Goal: Task Accomplishment & Management: Complete application form

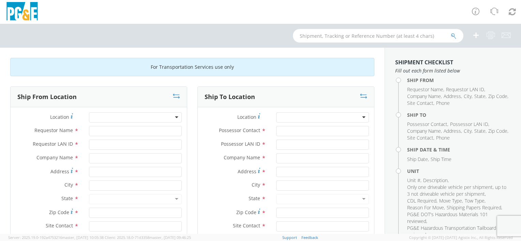
click at [116, 117] on div at bounding box center [135, 117] width 93 height 10
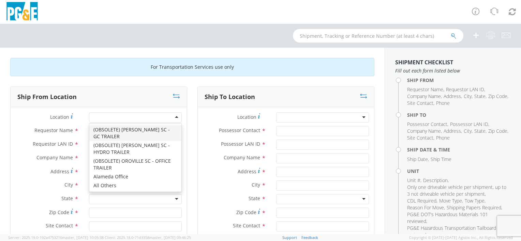
click at [116, 117] on div at bounding box center [135, 117] width 93 height 10
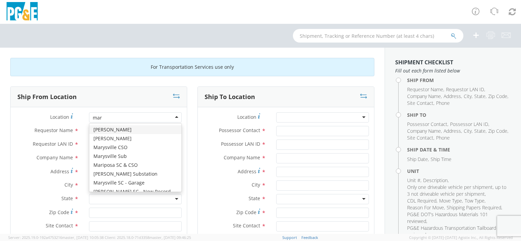
type input "[PERSON_NAME]"
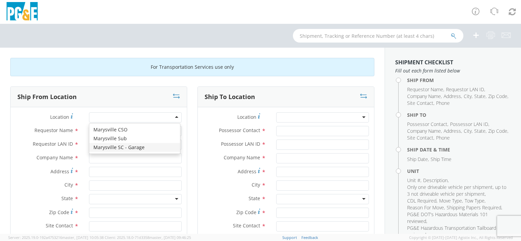
type input "PG&E"
type input "[STREET_ADDRESS]"
type input "[GEOGRAPHIC_DATA]"
type input "95901"
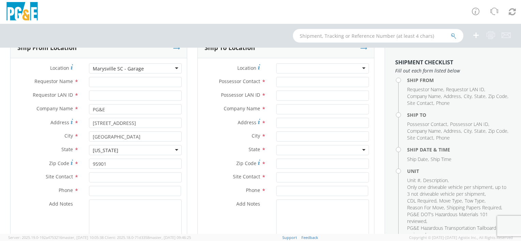
scroll to position [34, 0]
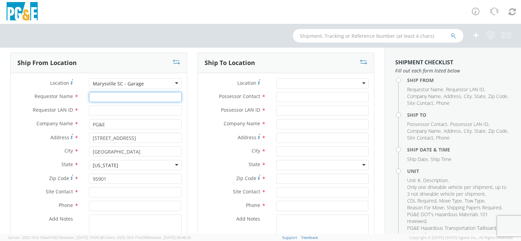
click at [95, 98] on input "Requestor Name *" at bounding box center [135, 97] width 93 height 10
type input "[PERSON_NAME]"
click at [102, 111] on input "Requestor LAN ID *" at bounding box center [135, 111] width 93 height 10
type input "WWH6"
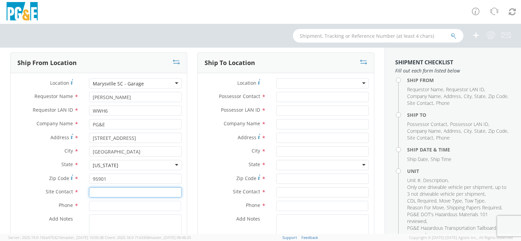
click at [112, 195] on input "text" at bounding box center [135, 192] width 93 height 10
type input "BILL"
click at [104, 207] on input at bounding box center [135, 206] width 92 height 10
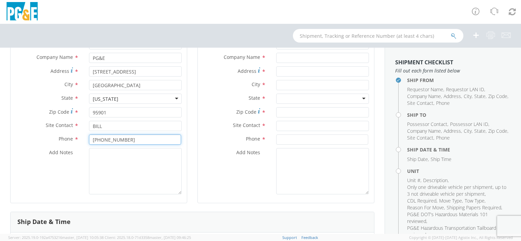
scroll to position [102, 0]
type input "[PHONE_NUMBER]"
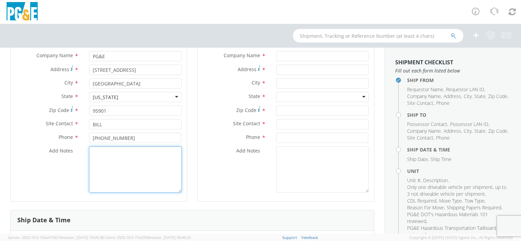
click at [94, 155] on textarea "Add Notes *" at bounding box center [135, 170] width 93 height 46
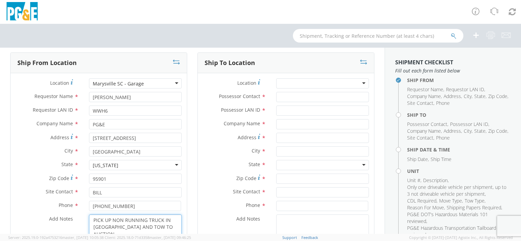
scroll to position [0, 0]
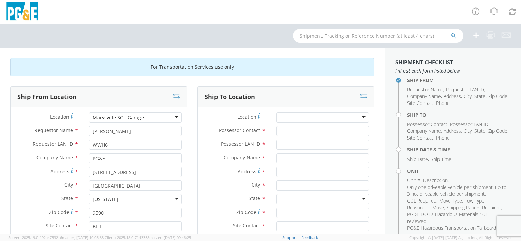
type textarea "PICK UP NON RUNNING TRUCK IN [GEOGRAPHIC_DATA] AND TOW TO AUCTION"
click at [313, 119] on div at bounding box center [322, 117] width 93 height 10
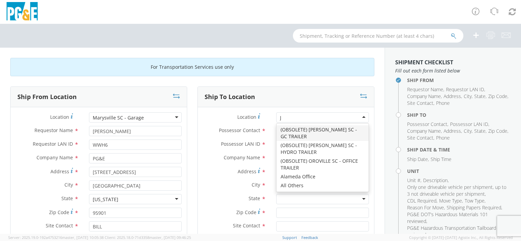
type input "JJ"
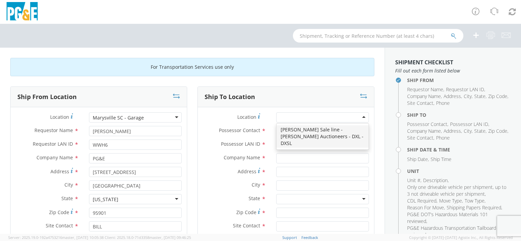
type input "PG&E"
type input "[STREET_ADDRESS][PERSON_NAME]"
type input "[PERSON_NAME]"
type input "95620"
type input "[PHONE_NUMBER]"
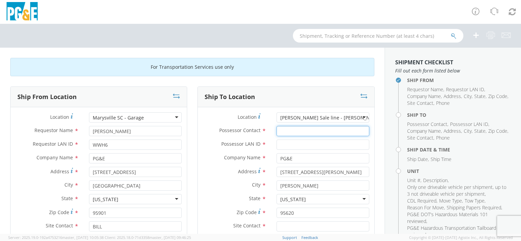
click at [284, 132] on input "Possessor Contact *" at bounding box center [322, 131] width 93 height 10
type input "[PERSON_NAME]"
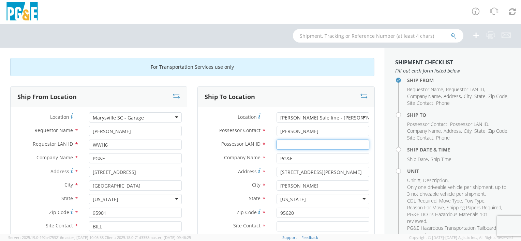
click at [280, 145] on input "Possessor LAN ID *" at bounding box center [322, 145] width 93 height 10
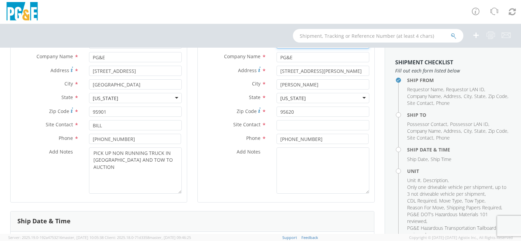
scroll to position [102, 0]
type input "WWH6"
click at [286, 125] on input "text" at bounding box center [322, 124] width 93 height 10
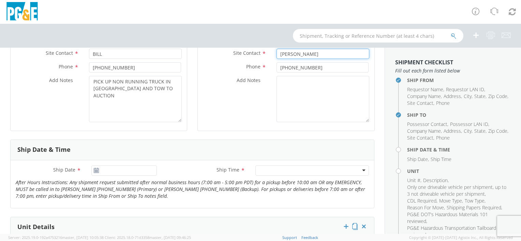
scroll to position [204, 0]
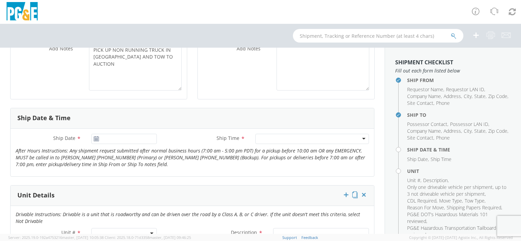
type input "[PERSON_NAME]"
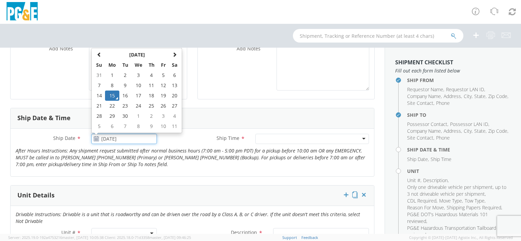
click at [116, 138] on input "[DATE]" at bounding box center [123, 139] width 65 height 10
click at [137, 96] on td "17" at bounding box center [138, 96] width 14 height 10
type input "[DATE]"
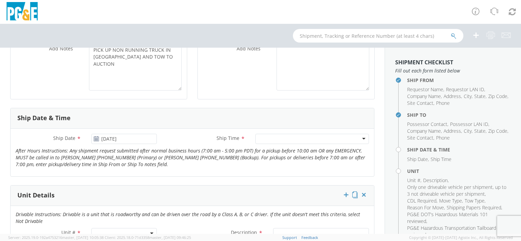
click at [285, 139] on div at bounding box center [311, 139] width 113 height 10
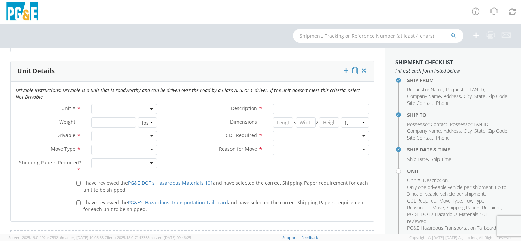
scroll to position [341, 0]
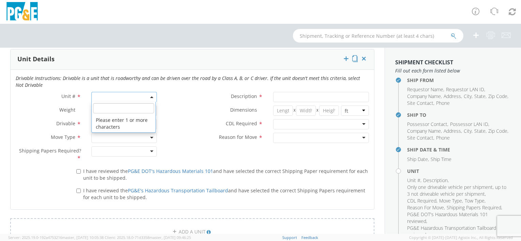
click at [104, 97] on span at bounding box center [123, 97] width 65 height 10
click at [103, 111] on input "search" at bounding box center [123, 108] width 61 height 10
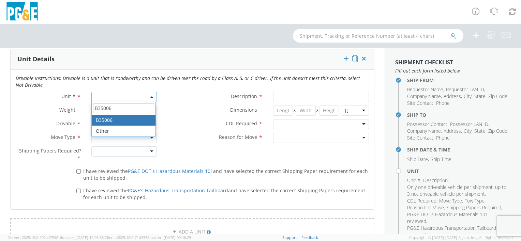
type input "B35006"
type input "PICKUP; 1/2T 4x4"
type input "7100"
select select "B35006"
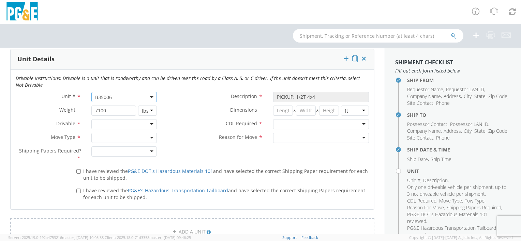
click at [100, 126] on div at bounding box center [123, 124] width 65 height 10
click at [108, 137] on div at bounding box center [123, 138] width 65 height 10
click at [110, 151] on div at bounding box center [123, 152] width 65 height 10
click at [78, 169] on input "I have reviewed the PG&E DOT's Hazardous Materials 101 and have selected the co…" at bounding box center [78, 171] width 4 height 4
checkbox input "true"
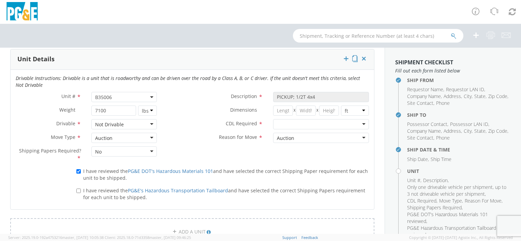
click at [80, 189] on label "I have reviewed the PG&E's Hazardous Transportation Tailboard and have selected…" at bounding box center [222, 193] width 292 height 15
click at [80, 189] on input "I have reviewed the PG&E's Hazardous Transportation Tailboard and have selected…" at bounding box center [78, 191] width 4 height 4
checkbox input "true"
click at [286, 126] on div at bounding box center [321, 124] width 96 height 10
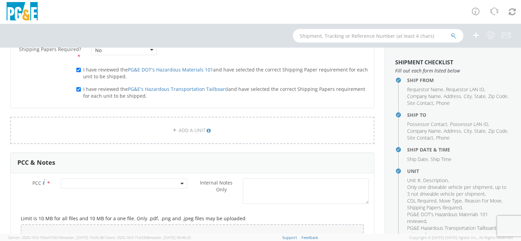
scroll to position [443, 0]
click at [100, 184] on span at bounding box center [124, 183] width 126 height 10
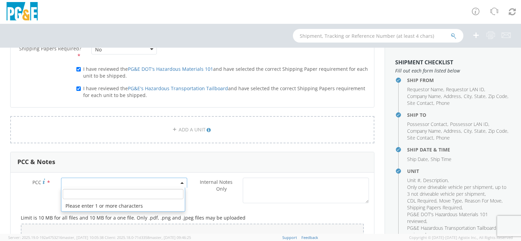
click at [87, 193] on input "number" at bounding box center [123, 194] width 121 height 10
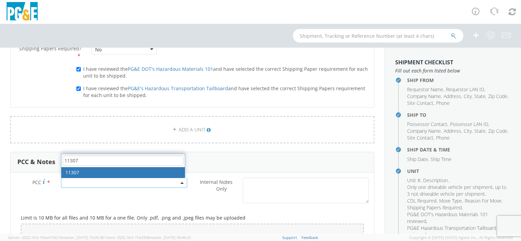
type input "11307"
select select "11307"
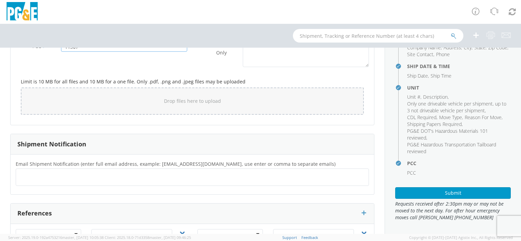
scroll to position [84, 0]
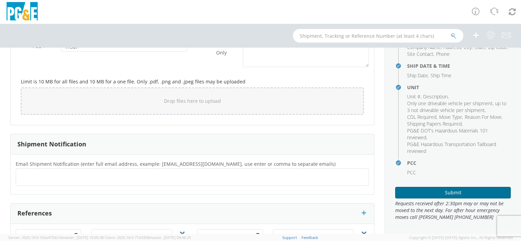
click at [427, 194] on button "Submit" at bounding box center [453, 193] width 116 height 12
